Goal: Information Seeking & Learning: Compare options

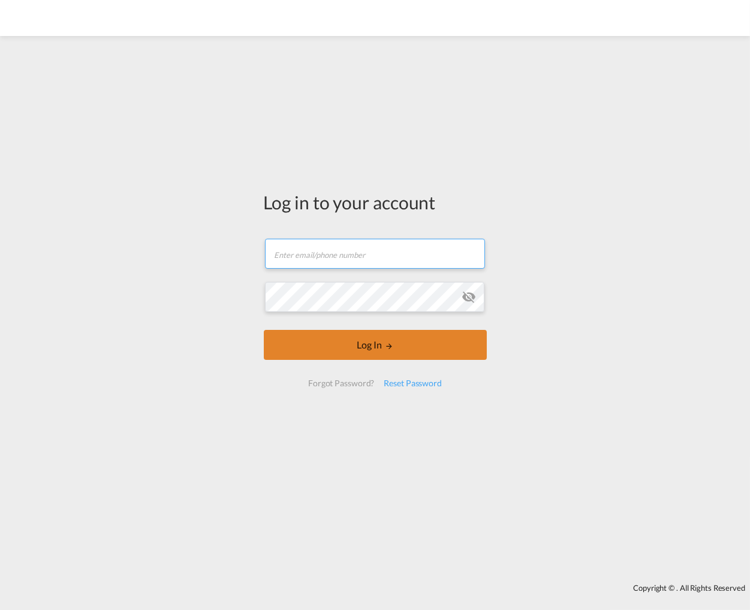
type input "[EMAIL_ADDRESS][DOMAIN_NAME]"
click at [343, 339] on button "Log In" at bounding box center [375, 345] width 223 height 30
